Goal: Find specific page/section: Find specific page/section

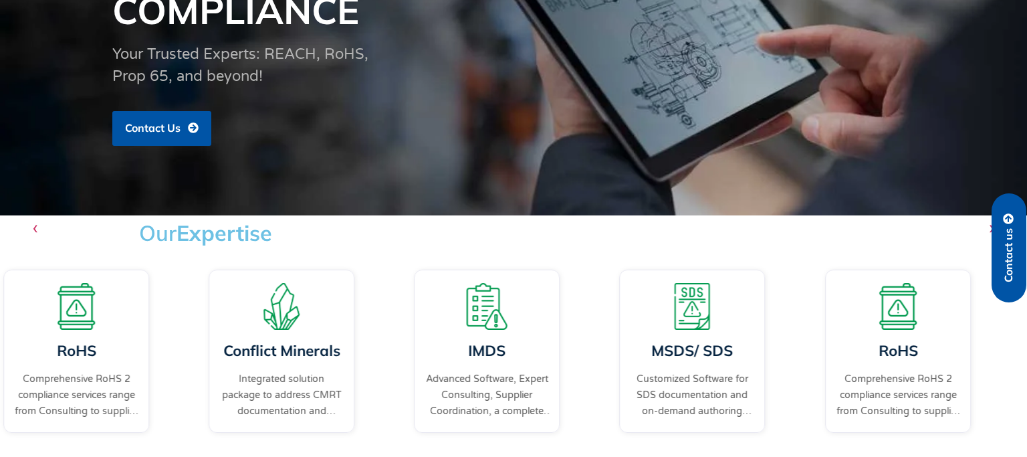
scroll to position [211, 0]
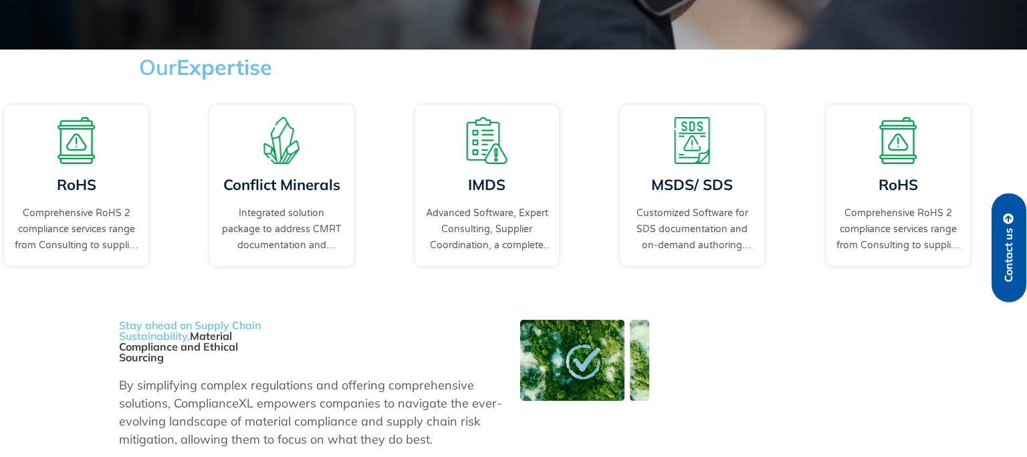
scroll to position [353, 0]
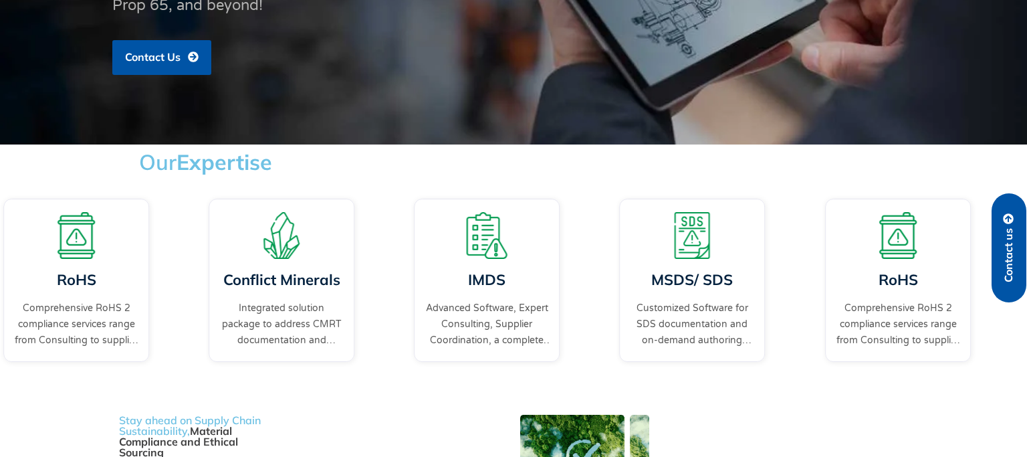
scroll to position [282, 0]
click at [784, 328] on div "MSDS/ SDS Customized Software for SDS documentation and on-demand authoring ser…" at bounding box center [719, 295] width 205 height 193
